Goal: Task Accomplishment & Management: Complete application form

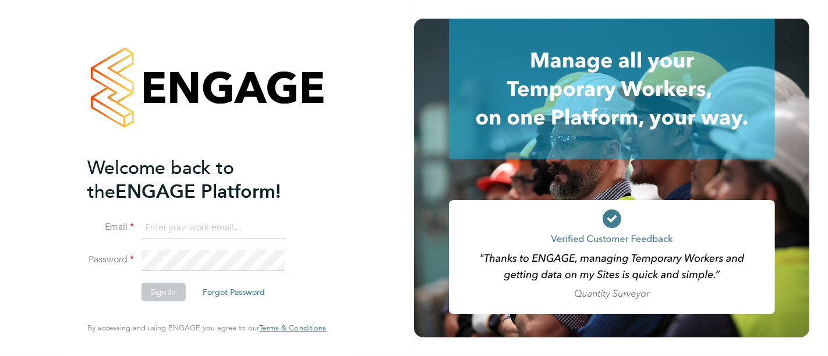
type input "martin@stallionrecruitment.com"
click at [162, 297] on button "Sign In" at bounding box center [163, 292] width 44 height 19
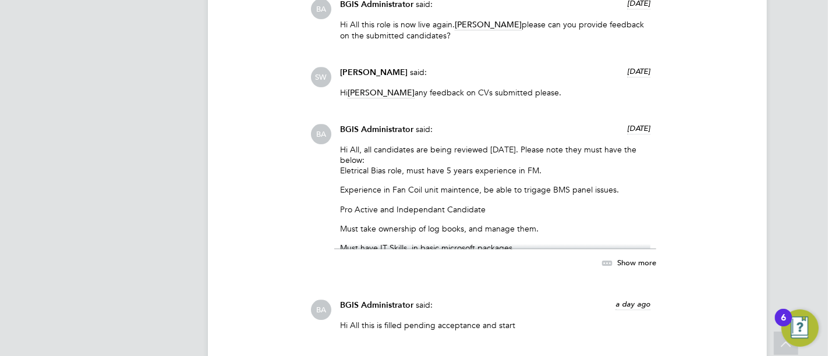
scroll to position [2586, 0]
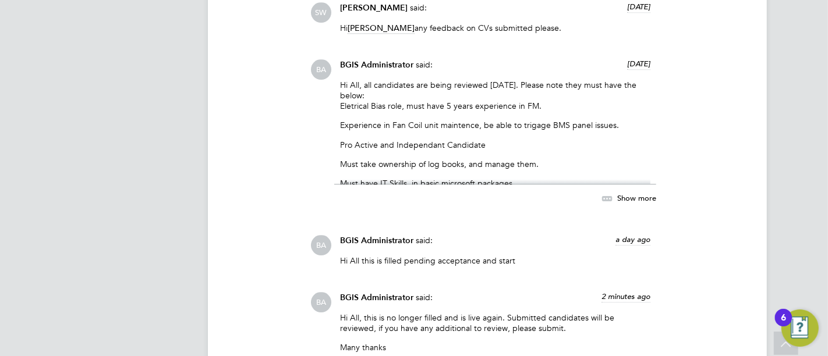
click at [608, 195] on icon at bounding box center [606, 198] width 15 height 15
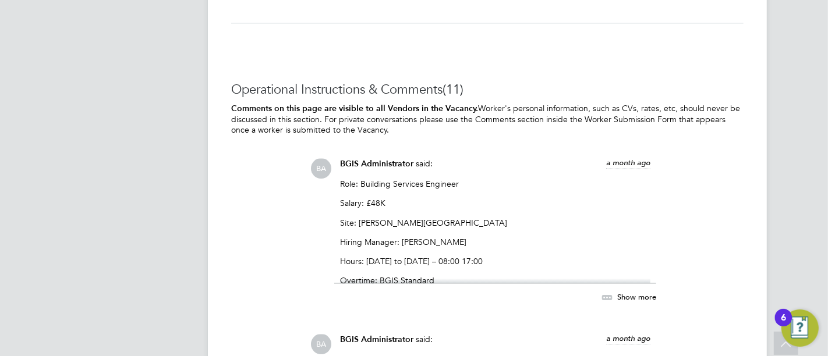
scroll to position [1875, 0]
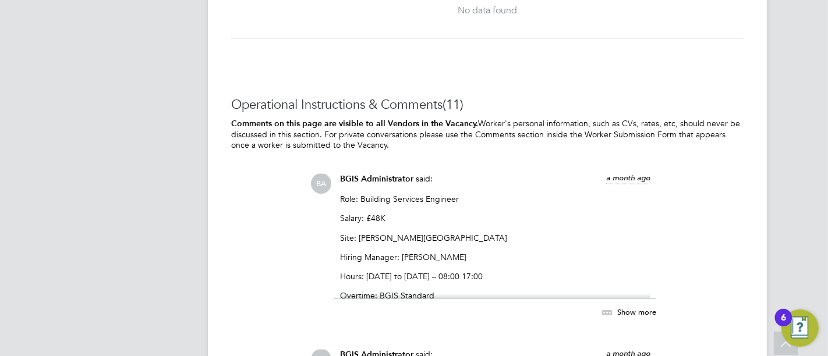
click at [609, 310] on icon at bounding box center [606, 313] width 15 height 15
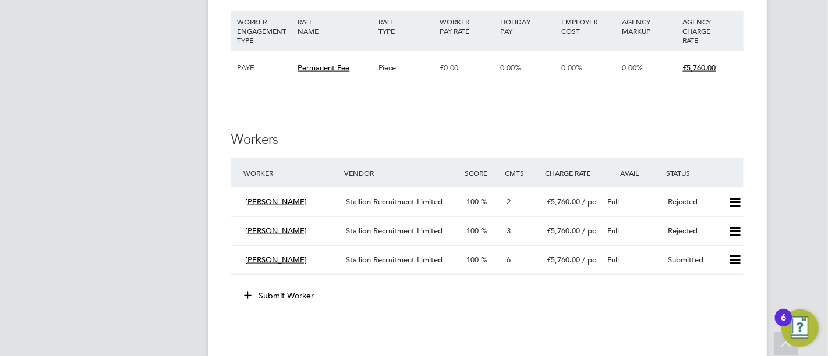
scroll to position [1422, 0]
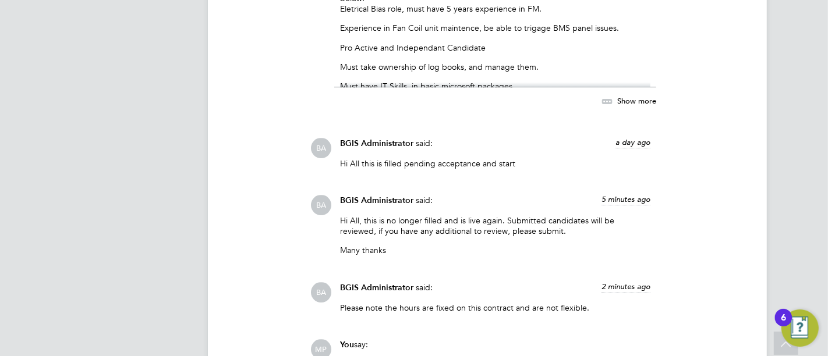
scroll to position [2716, 0]
